Goal: Obtain resource: Obtain resource

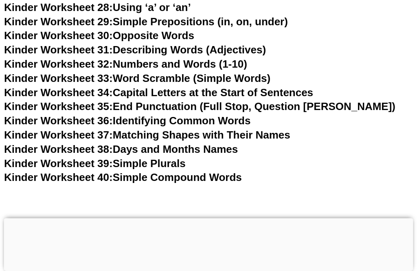
scroll to position [692, 0]
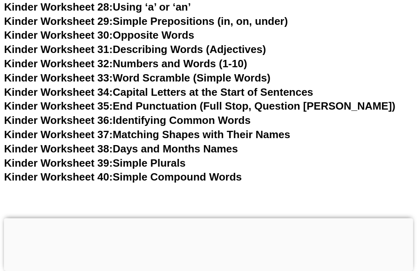
click at [130, 157] on link "Kinder Worksheet 39: Simple Plurals" at bounding box center [95, 163] width 182 height 12
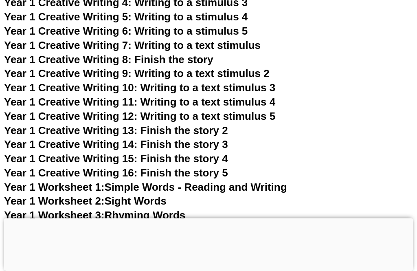
scroll to position [705, 0]
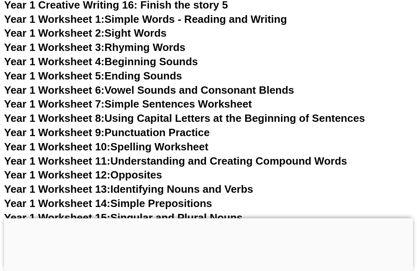
scroll to position [1557, 0]
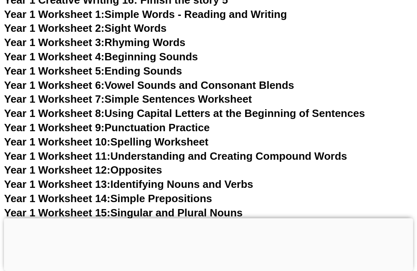
click at [110, 207] on span "Year 1 Worksheet 15:" at bounding box center [57, 213] width 106 height 12
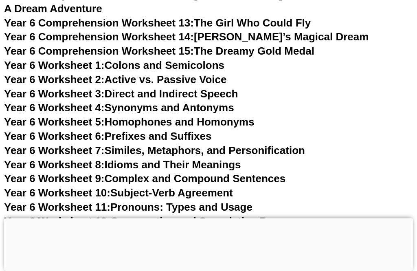
scroll to position [4716, 0]
click at [241, 159] on link "Year 6 Worksheet 8: Idioms and Their Meanings" at bounding box center [122, 165] width 237 height 12
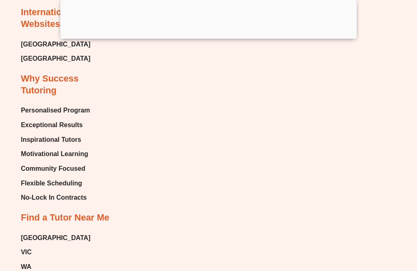
scroll to position [10231, 0]
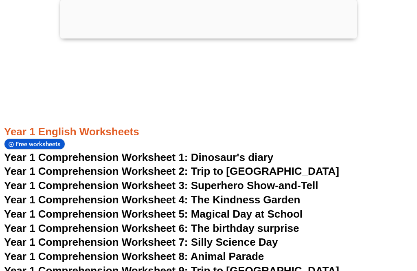
scroll to position [971, 0]
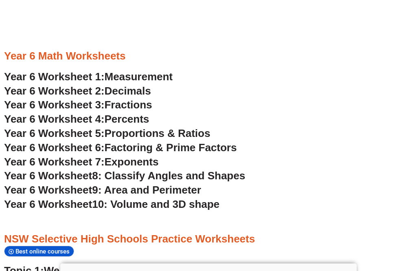
scroll to position [1728, 0]
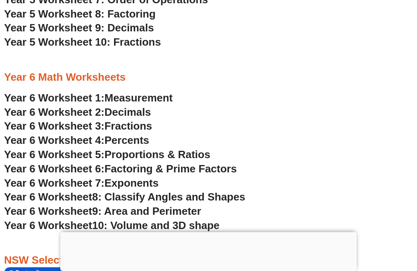
click at [31, 149] on span "Year 6 Worksheet 5:" at bounding box center [54, 155] width 101 height 12
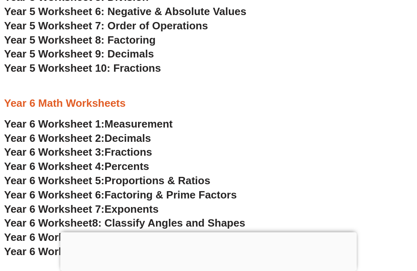
scroll to position [1696, 0]
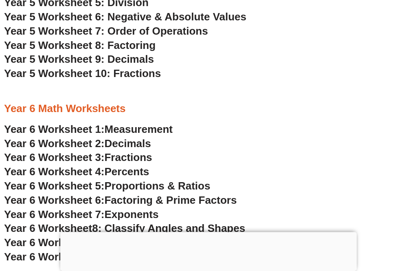
click at [26, 209] on span "Year 6 Worksheet 7:" at bounding box center [54, 215] width 101 height 12
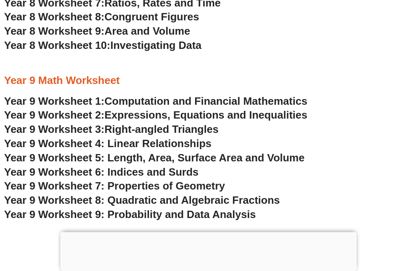
scroll to position [2549, 0]
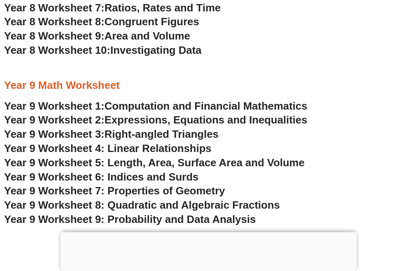
click at [33, 171] on span "Year 9 Worksheet 6: Indices and Surds" at bounding box center [101, 177] width 195 height 12
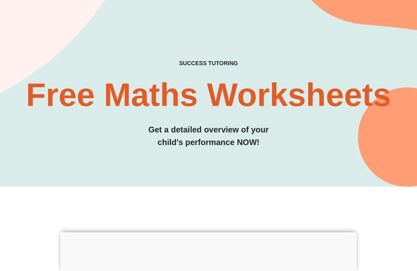
scroll to position [0, 0]
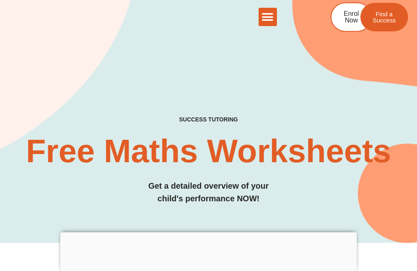
click at [273, 15] on icon "Menu Toggle" at bounding box center [268, 17] width 12 height 12
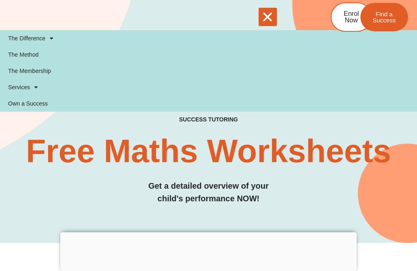
click at [16, 198] on div "SUCCESS TUTORING​ Free Maths Worksheets​ Get a detailed overview of your child'…" at bounding box center [208, 104] width 417 height 277
